Goal: Transaction & Acquisition: Book appointment/travel/reservation

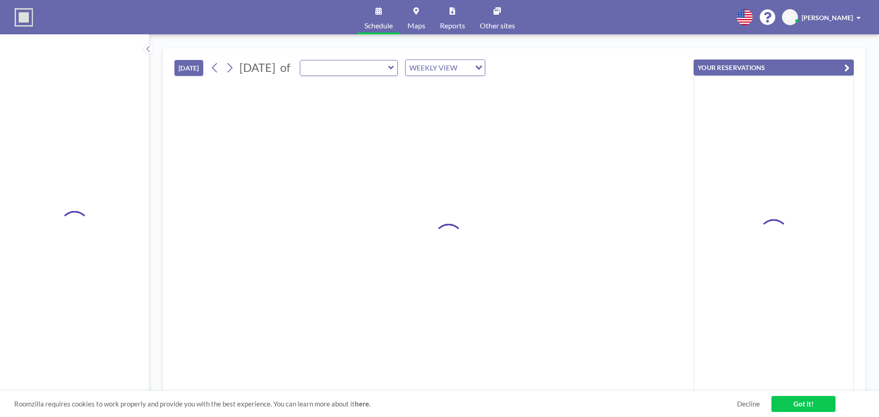
type input "P1 Admin Conf Room"
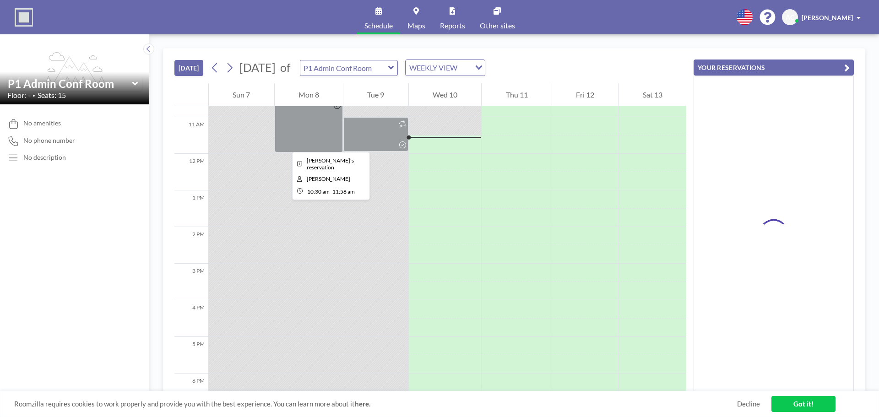
scroll to position [403, 0]
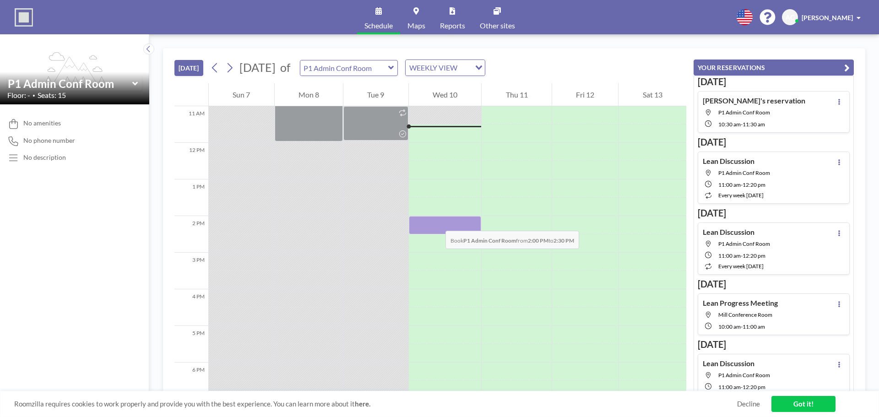
click at [436, 222] on div at bounding box center [445, 225] width 73 height 18
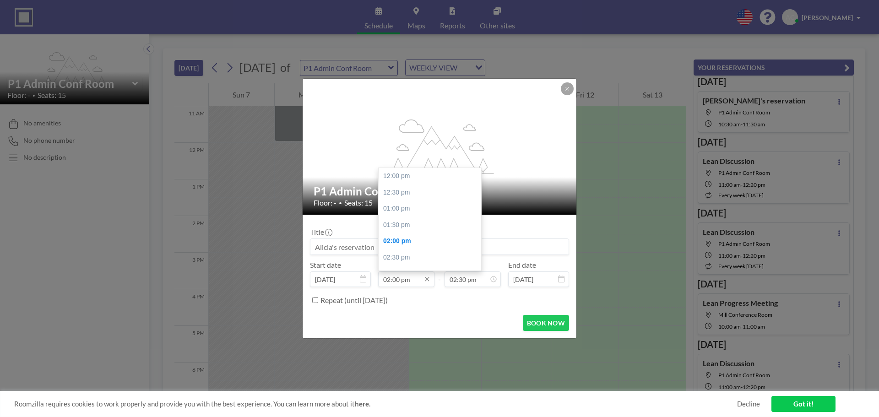
scroll to position [65, 0]
click at [418, 281] on input "02:00 pm" at bounding box center [406, 280] width 56 height 16
click at [407, 191] on div "02:30 pm" at bounding box center [432, 193] width 107 height 16
type input "02:30 pm"
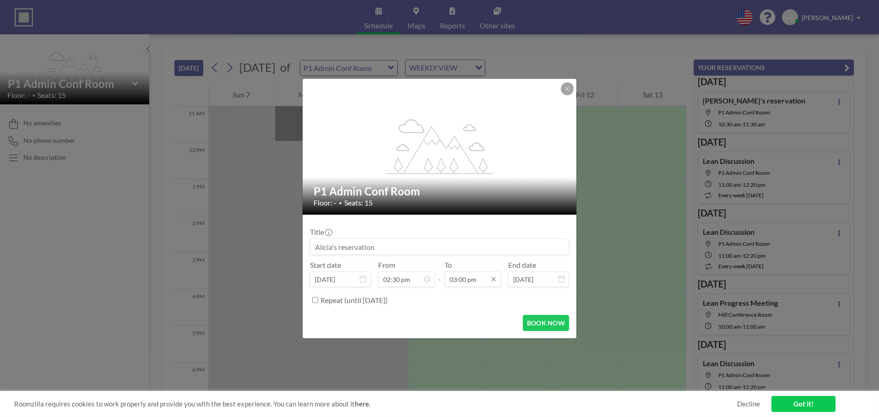
scroll to position [489, 0]
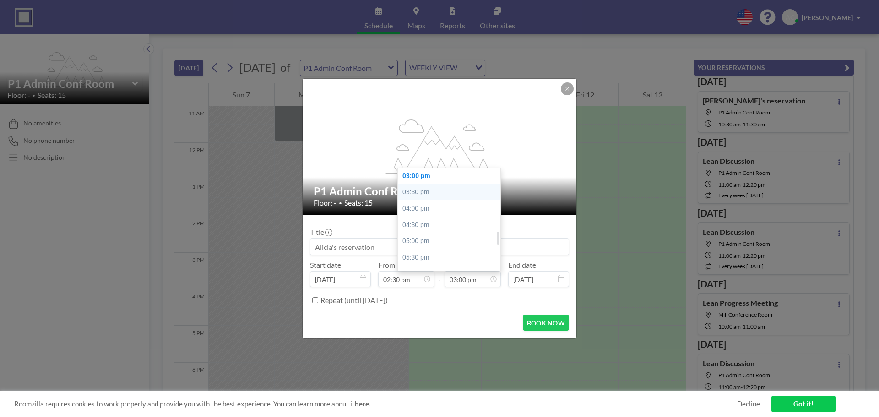
click at [430, 189] on div "03:30 pm" at bounding box center [451, 192] width 107 height 16
type input "03:30 pm"
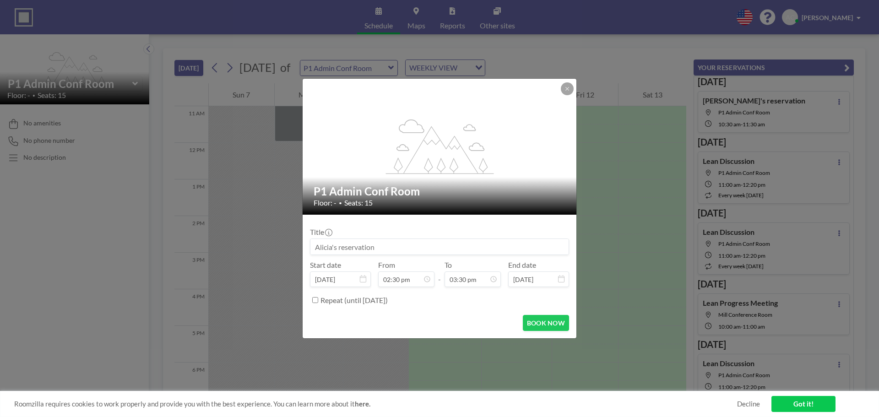
scroll to position [82, 0]
click at [366, 242] on input at bounding box center [440, 247] width 258 height 16
type input "Warehouse weekly progress meeting"
click at [533, 323] on button "BOOK NOW" at bounding box center [546, 323] width 46 height 16
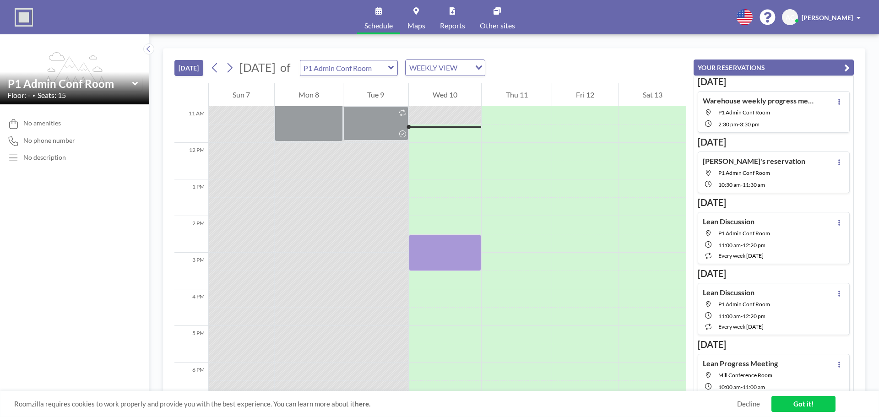
click at [394, 67] on icon at bounding box center [390, 68] width 5 height 4
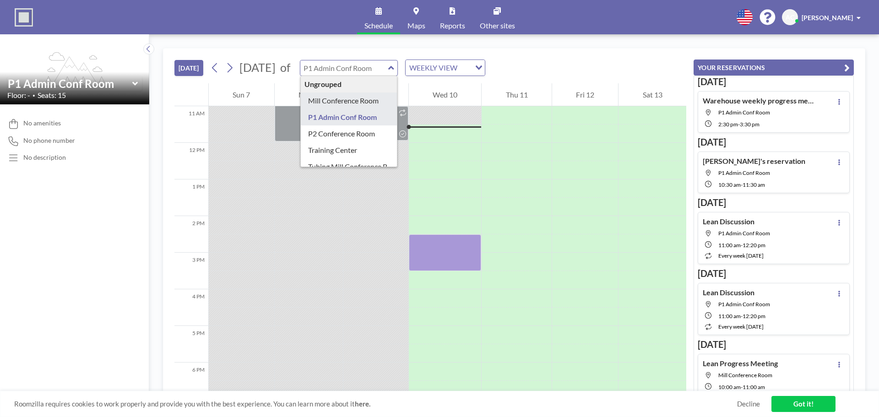
type input "Mill Conference Room"
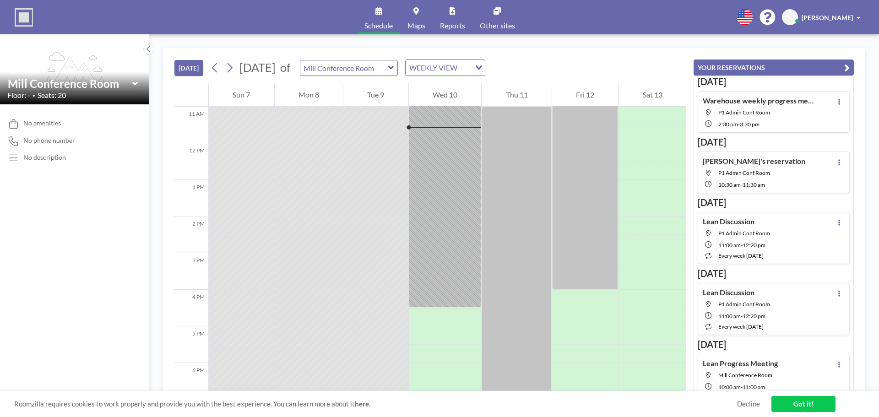
scroll to position [403, 0]
click at [237, 68] on button at bounding box center [230, 67] width 15 height 15
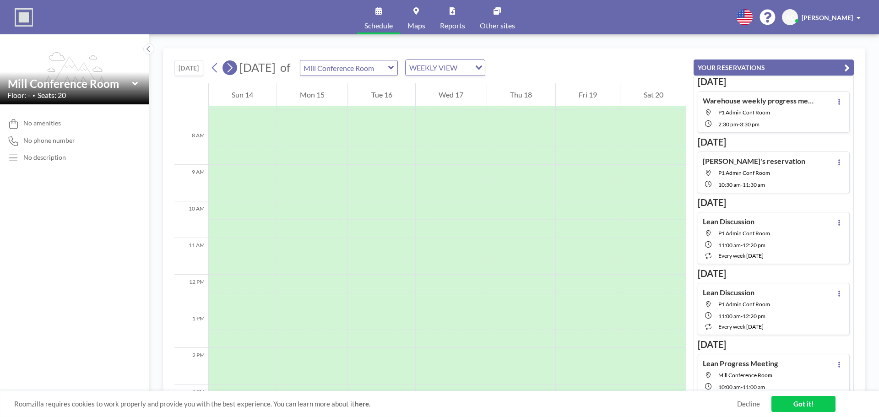
scroll to position [275, 0]
click at [380, 172] on div at bounding box center [381, 170] width 67 height 18
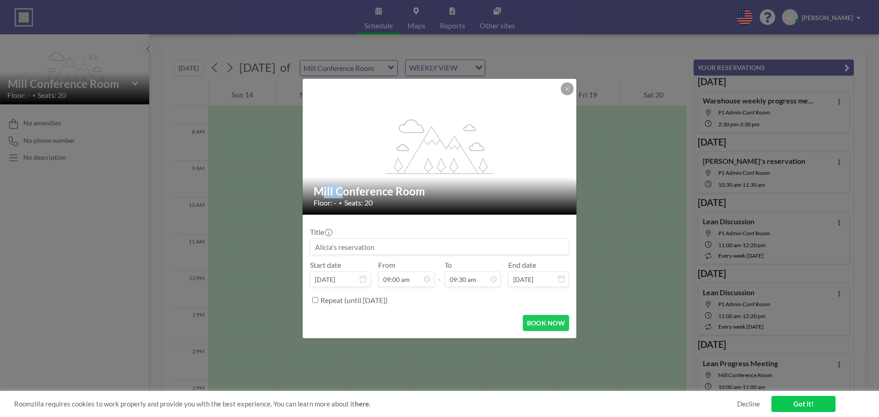
click at [380, 172] on div "flex-grow: 1.2;" at bounding box center [440, 147] width 275 height 136
click at [492, 244] on input at bounding box center [440, 247] width 258 height 16
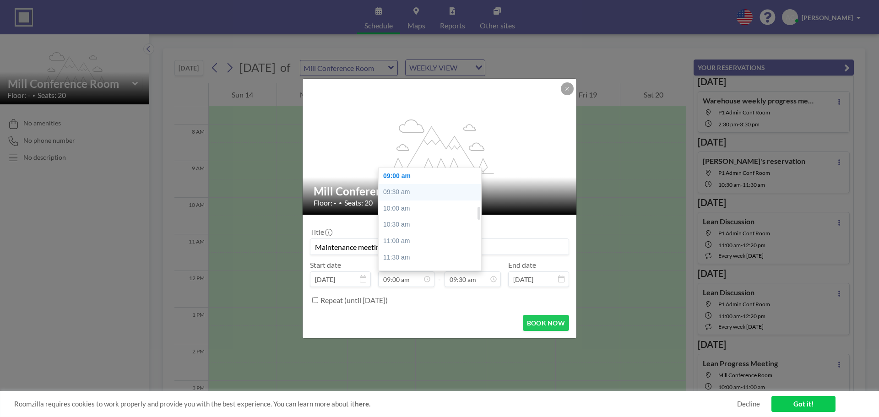
type input "Maintenance meeting"
click at [414, 190] on div "09:30 am" at bounding box center [432, 192] width 107 height 16
type input "09:30 am"
click at [428, 191] on div "10:30 am" at bounding box center [451, 192] width 107 height 16
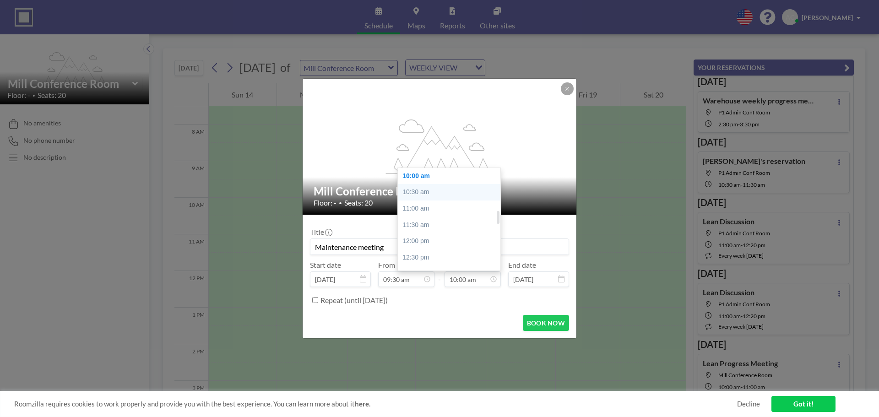
type input "10:30 am"
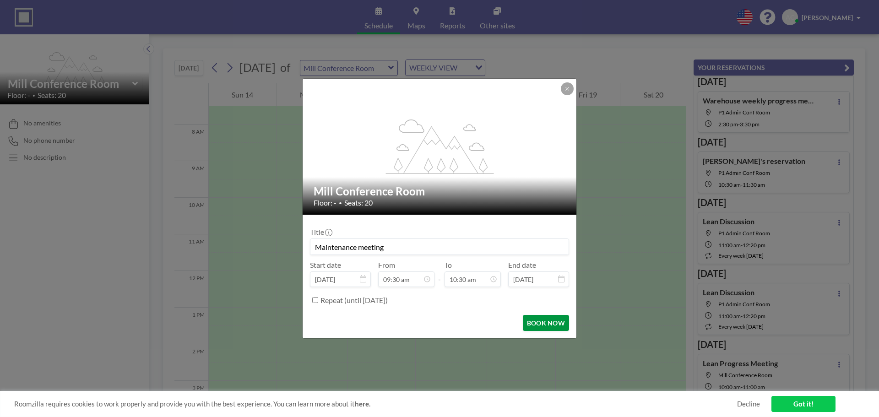
click at [554, 328] on button "BOOK NOW" at bounding box center [546, 323] width 46 height 16
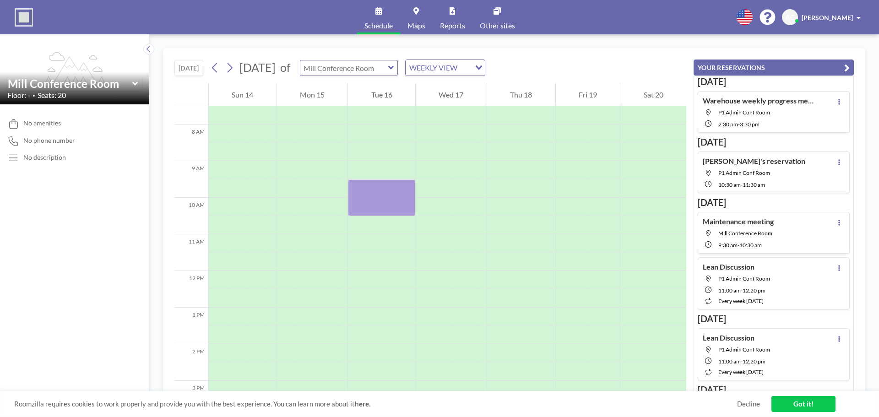
click at [388, 65] on input "text" at bounding box center [344, 67] width 88 height 15
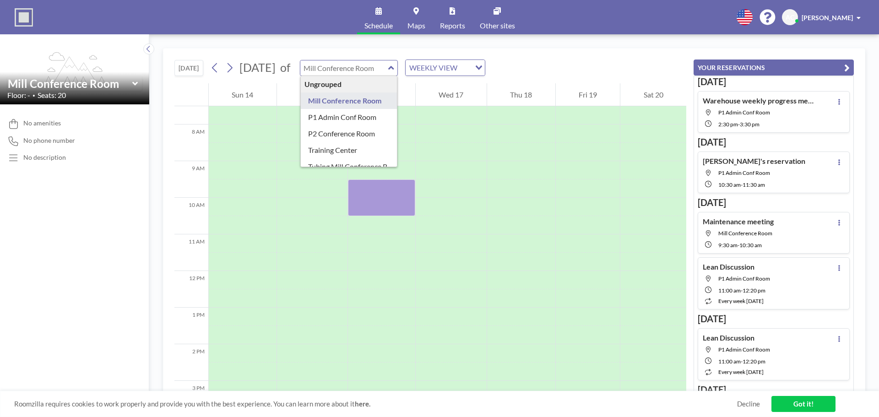
click at [388, 65] on input "text" at bounding box center [344, 67] width 88 height 15
type input "Mill Conference Room"
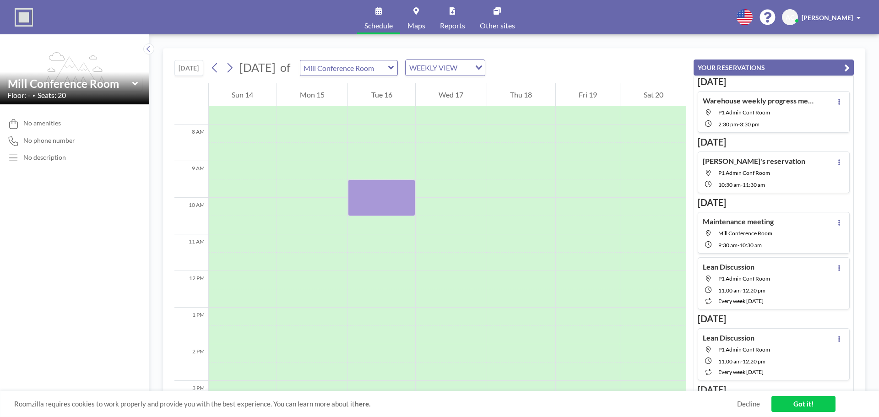
type input "Mill Conference Room"
click at [26, 327] on div "No amenities No phone number No description" at bounding box center [74, 260] width 149 height 313
